Goal: Task Accomplishment & Management: Manage account settings

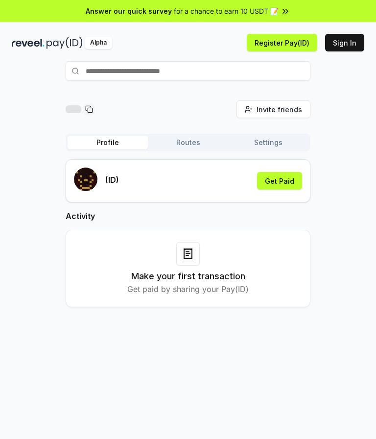
click at [349, 44] on button "Sign In" at bounding box center [344, 43] width 39 height 18
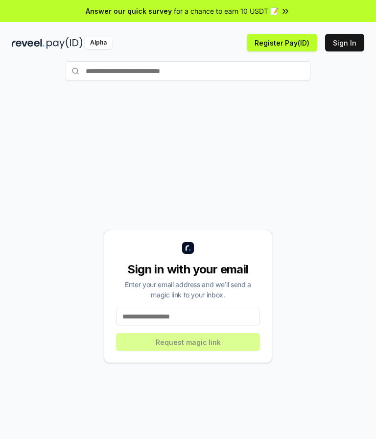
click at [214, 315] on input at bounding box center [188, 317] width 144 height 18
click at [320, 216] on div "Sign in with your email Enter your email address and we’ll send a magic link to…" at bounding box center [188, 296] width 353 height 392
click at [214, 318] on input at bounding box center [188, 317] width 144 height 18
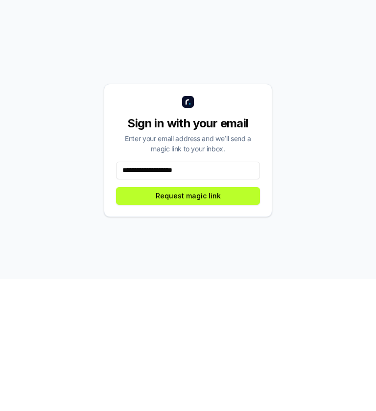
type input "**********"
click at [224, 320] on button "Request magic link" at bounding box center [188, 329] width 144 height 18
